Goal: Use online tool/utility: Utilize a website feature to perform a specific function

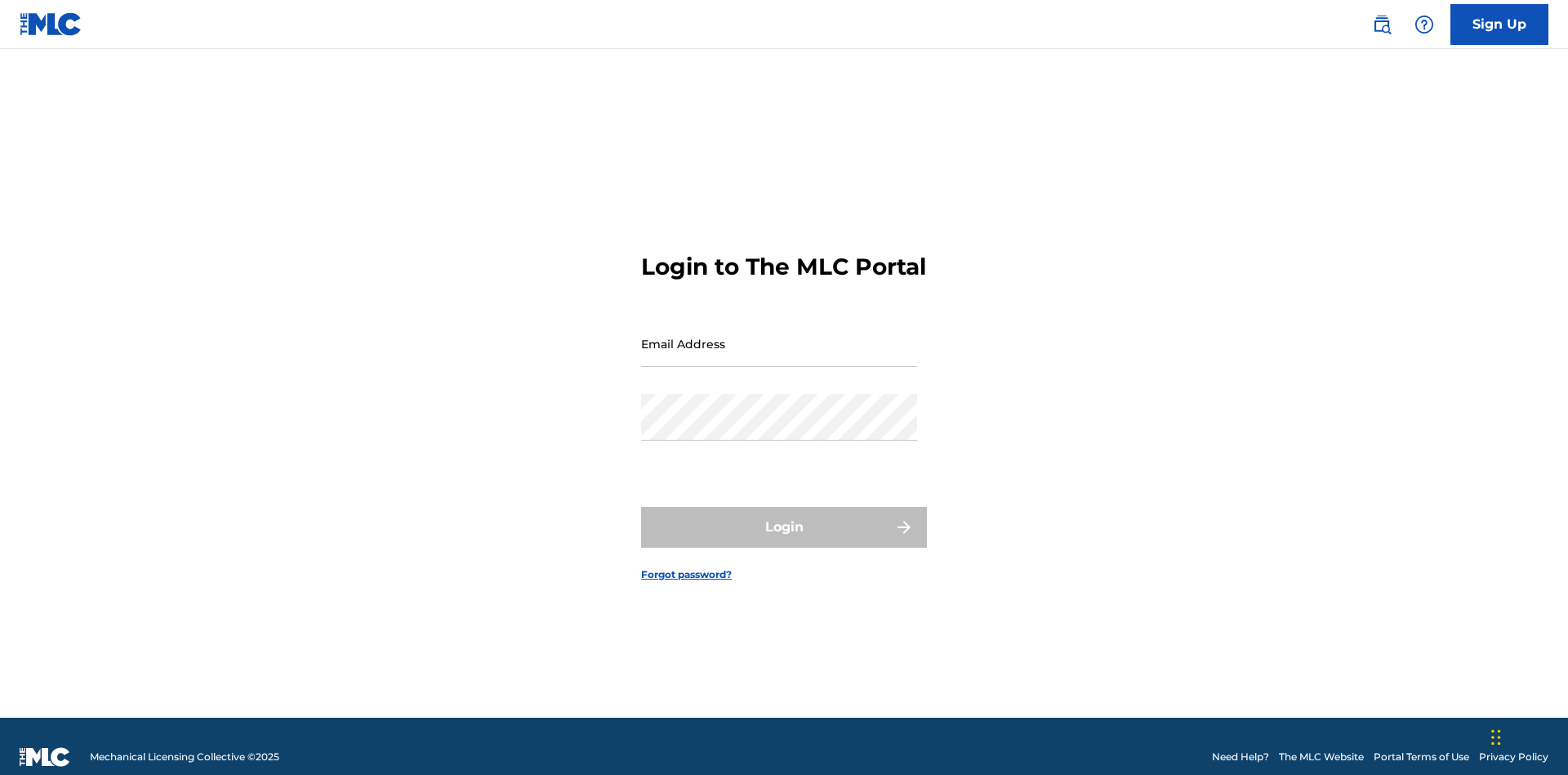
scroll to position [21, 0]
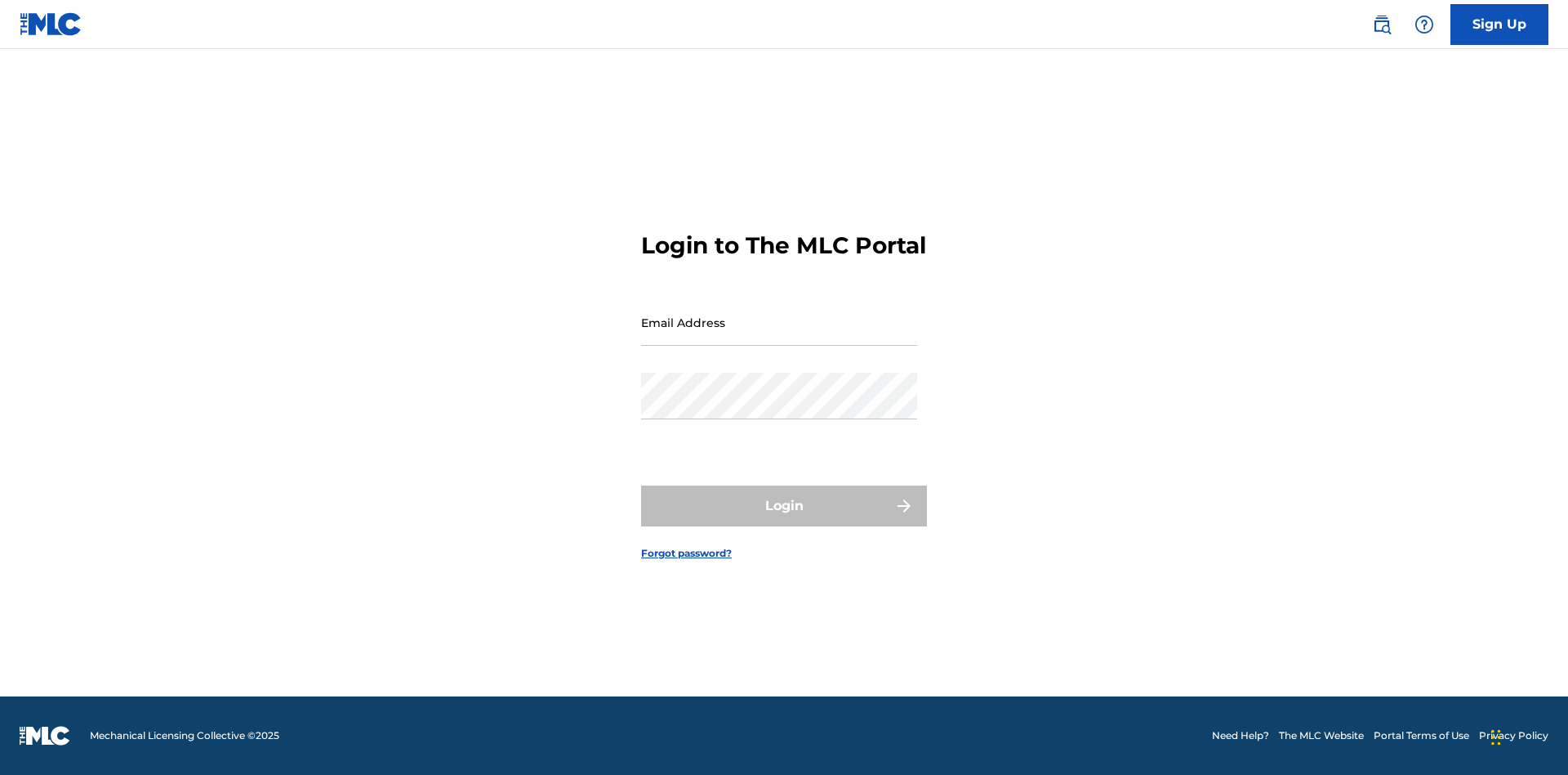
click at [779, 336] on input "Email Address" at bounding box center [779, 322] width 276 height 46
type input "Duke.McTesterson@gmail.com"
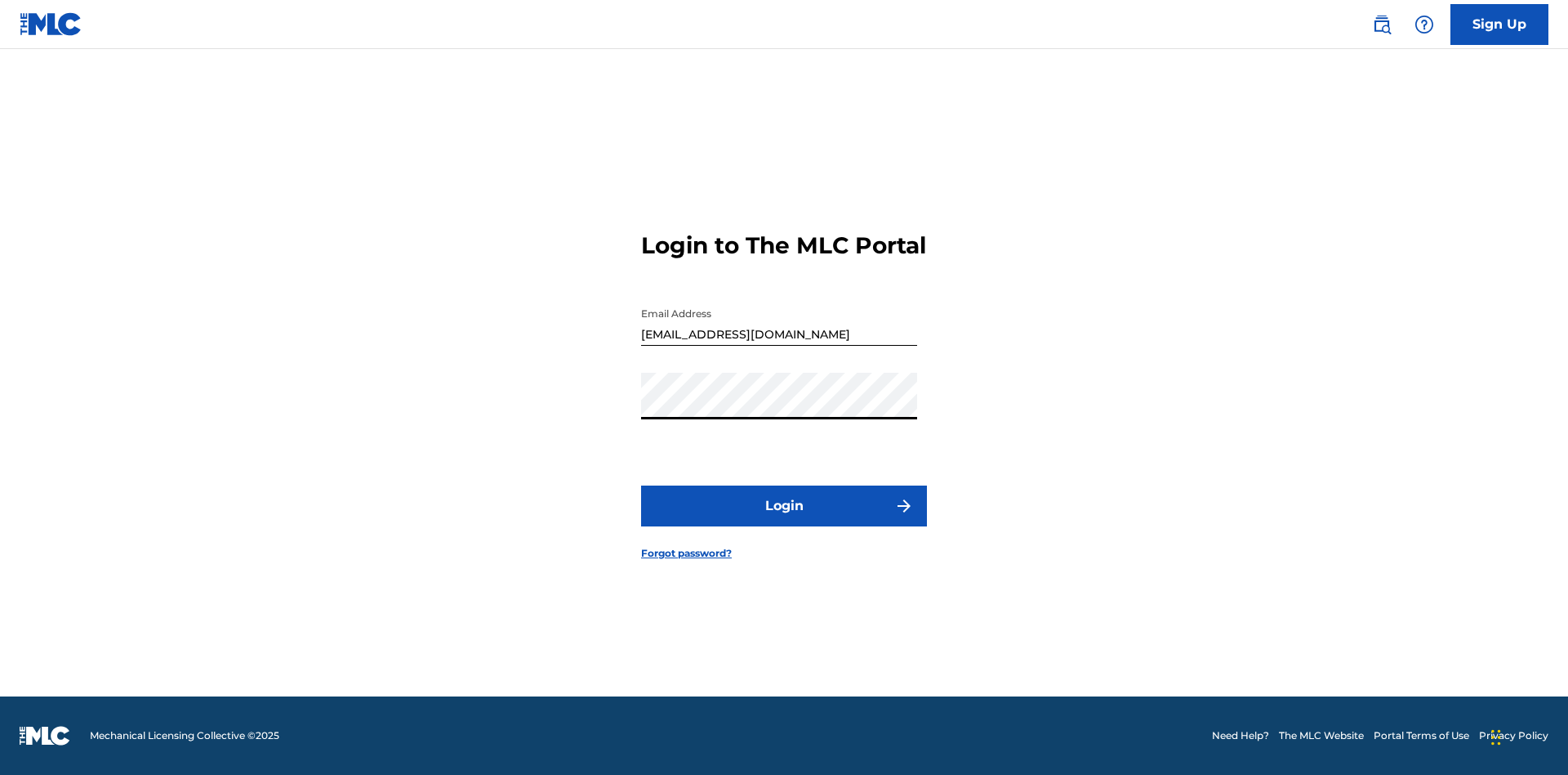
click at [784, 520] on button "Login" at bounding box center [784, 506] width 286 height 41
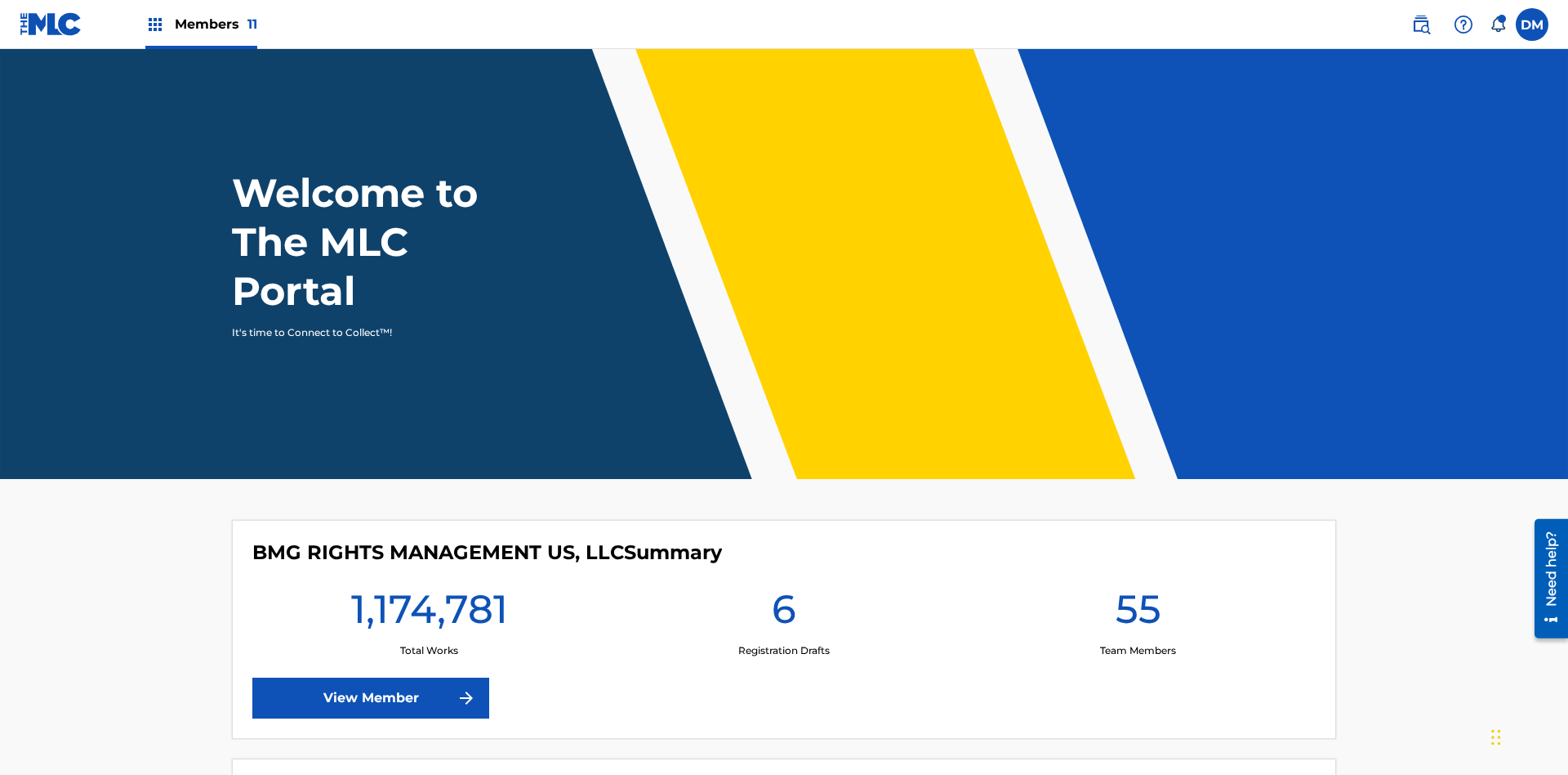
scroll to position [71, 0]
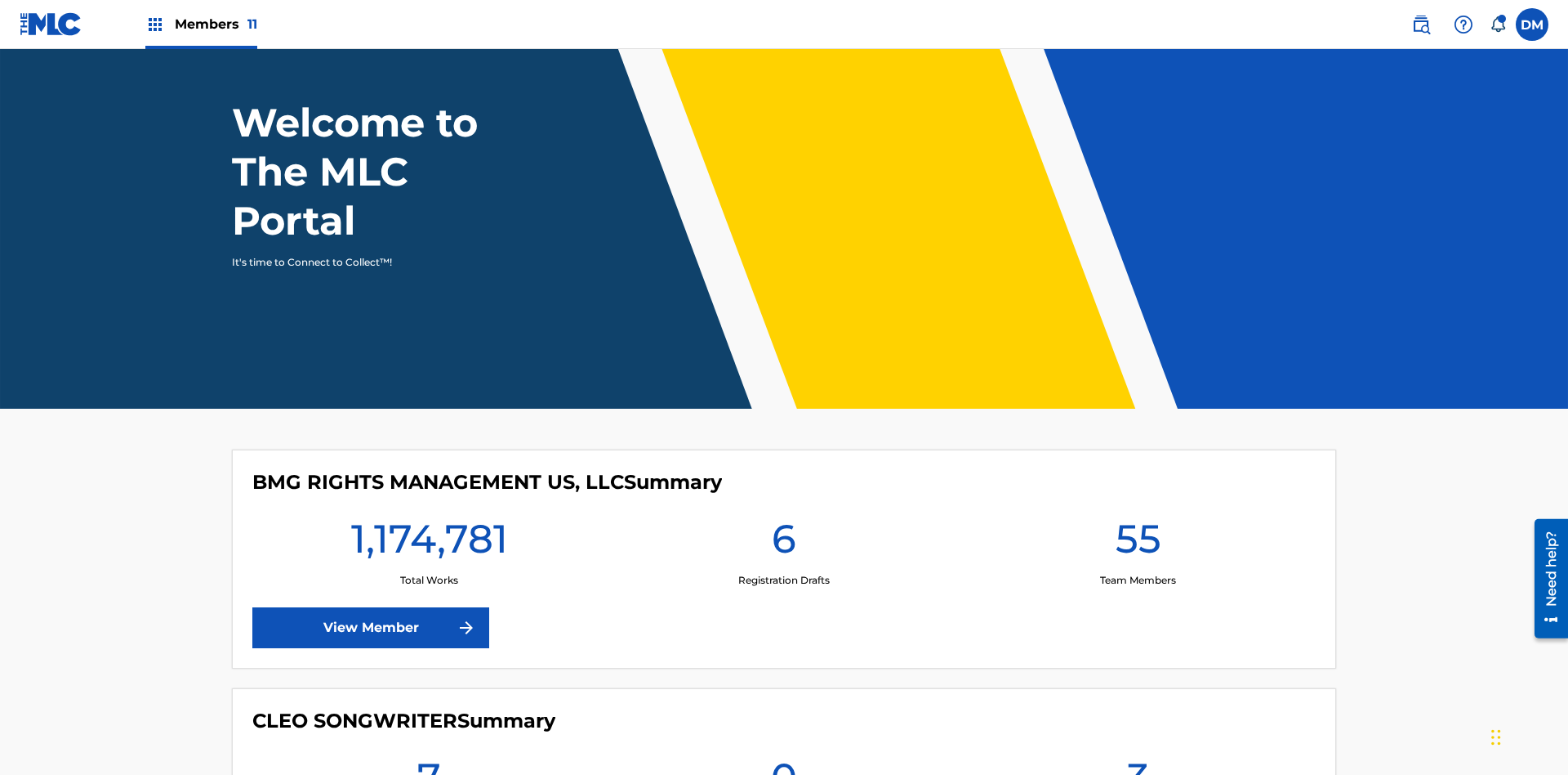
click at [201, 24] on span "Members 11" at bounding box center [215, 24] width 83 height 19
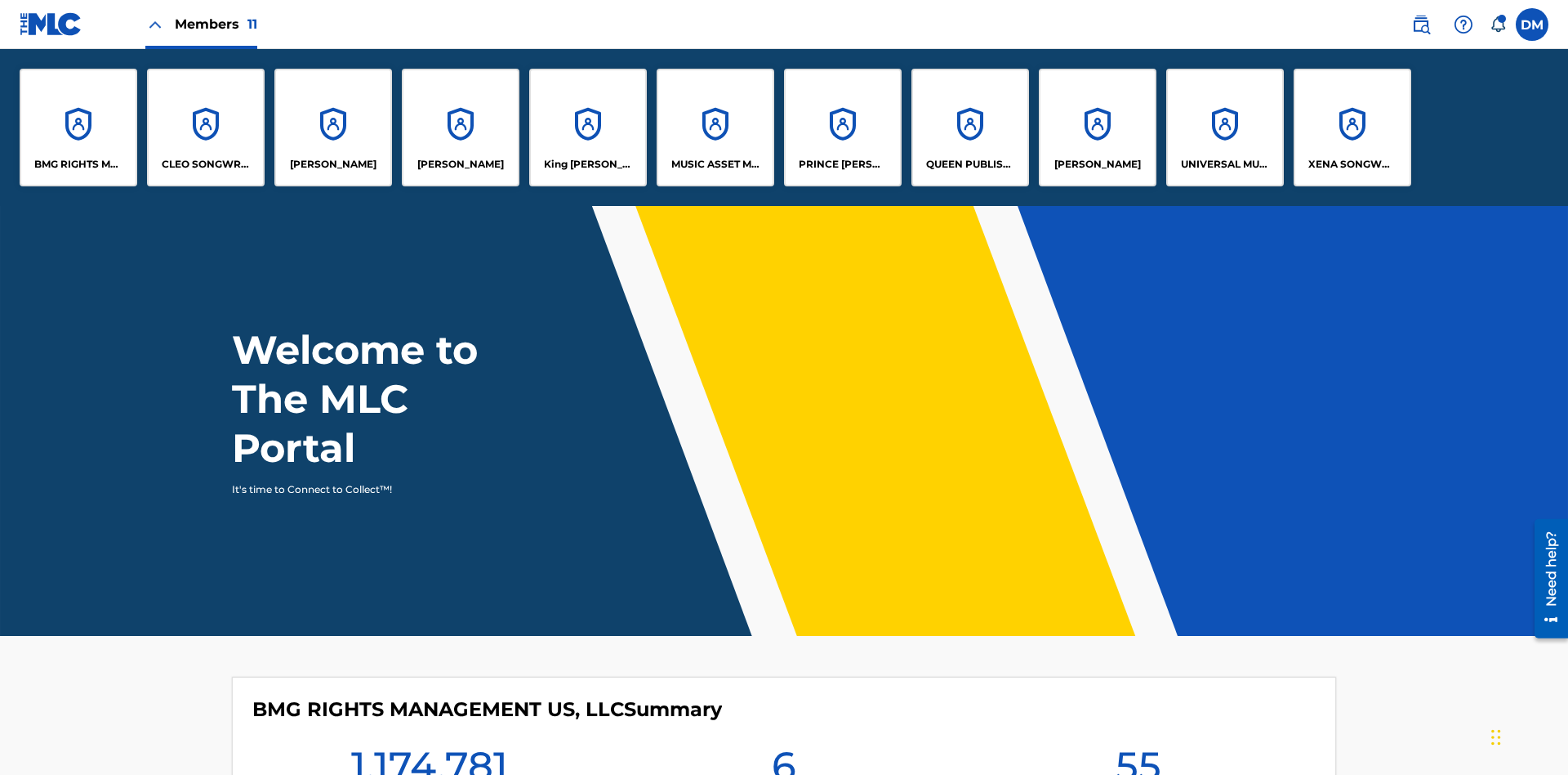
click at [1225, 164] on p "UNIVERSAL MUSIC PUB GROUP" at bounding box center [1226, 164] width 89 height 15
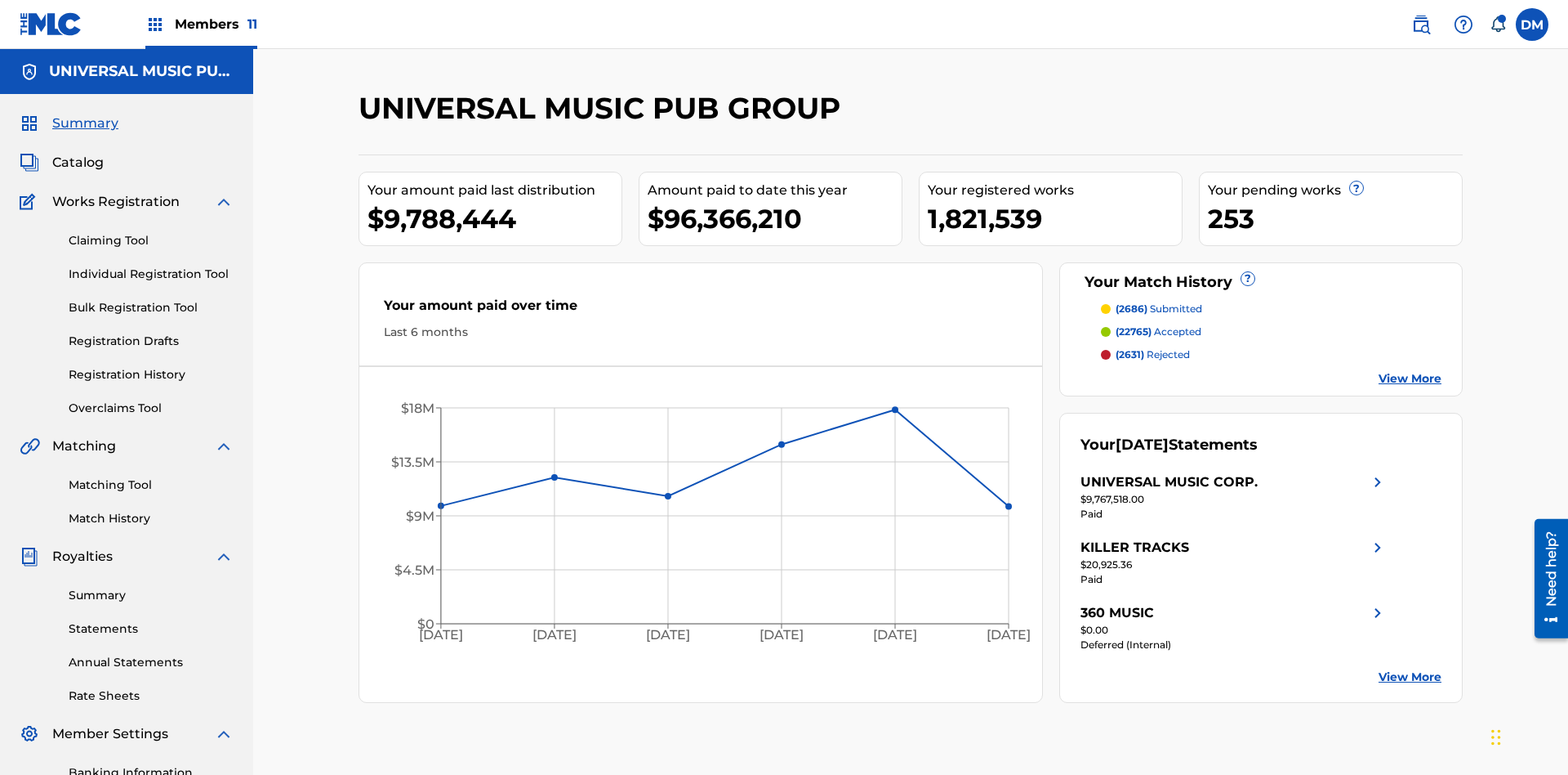
click at [151, 265] on link "Individual Registration Tool" at bounding box center [151, 274] width 165 height 17
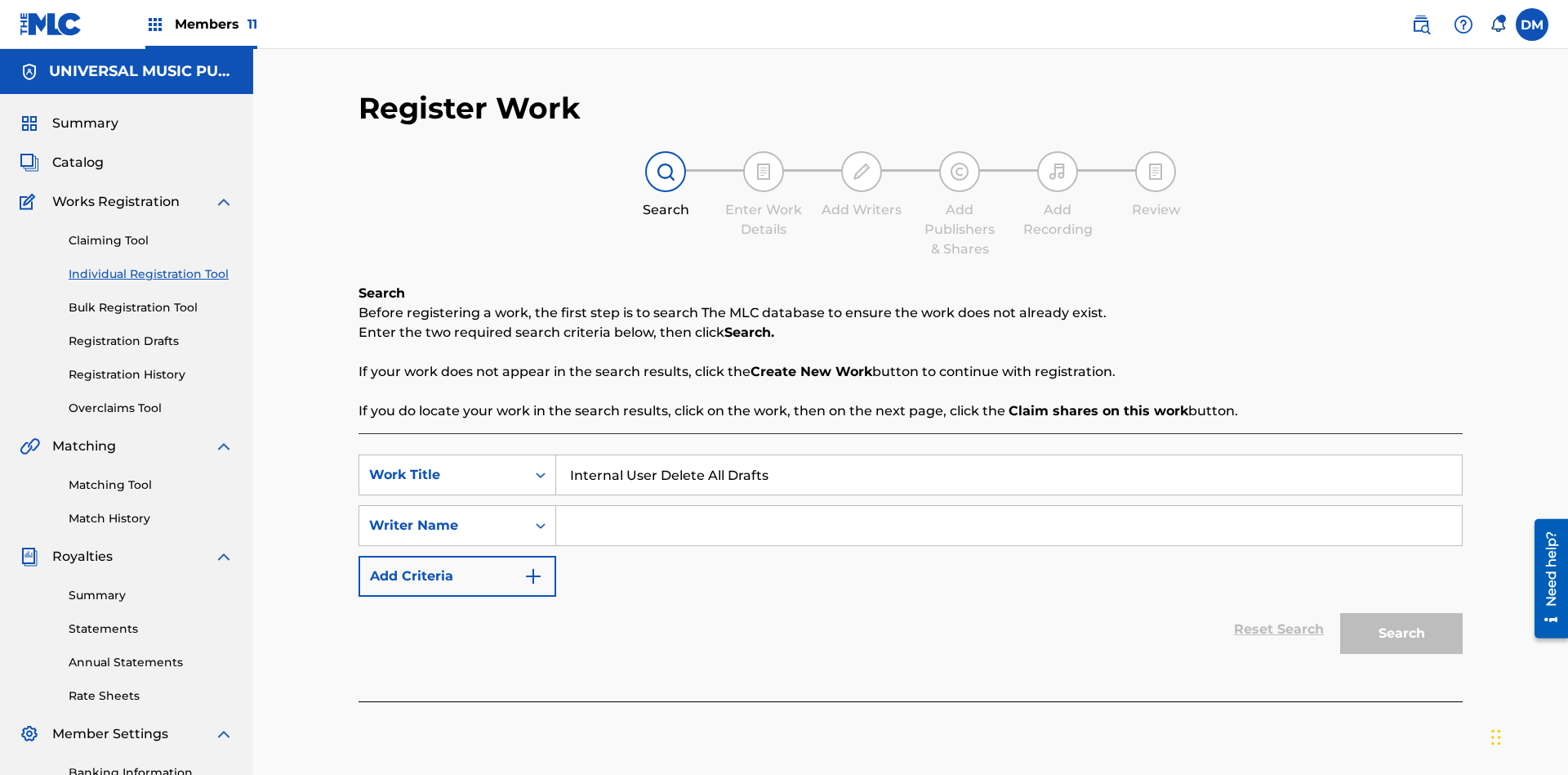
type input "Internal User Delete All Drafts"
click at [1009, 506] on input "Search Form" at bounding box center [1009, 525] width 906 height 39
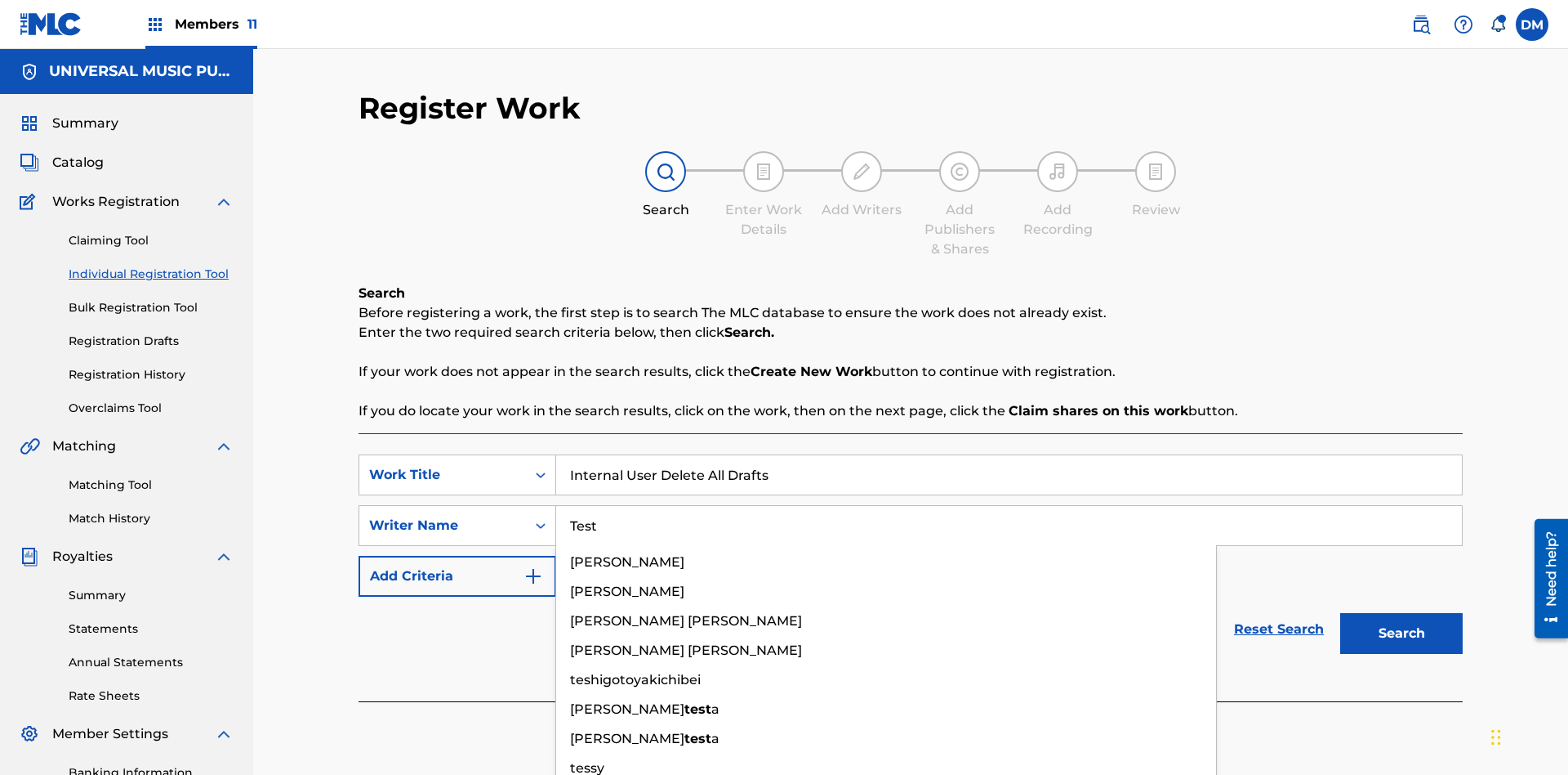
type input "Test"
click at [1402, 613] on button "Search" at bounding box center [1402, 633] width 122 height 41
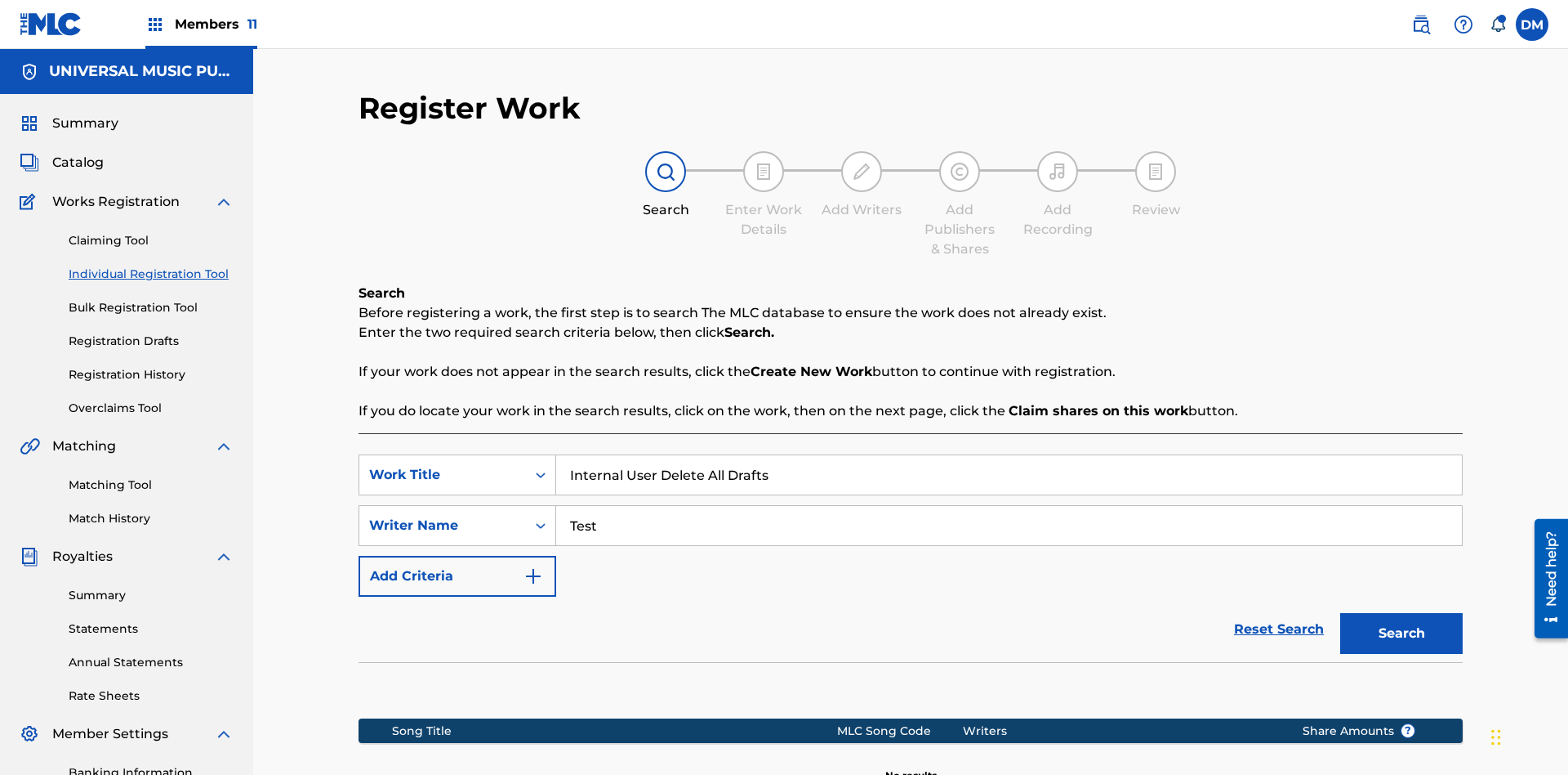
scroll to position [239, 0]
